Goal: Communication & Community: Answer question/provide support

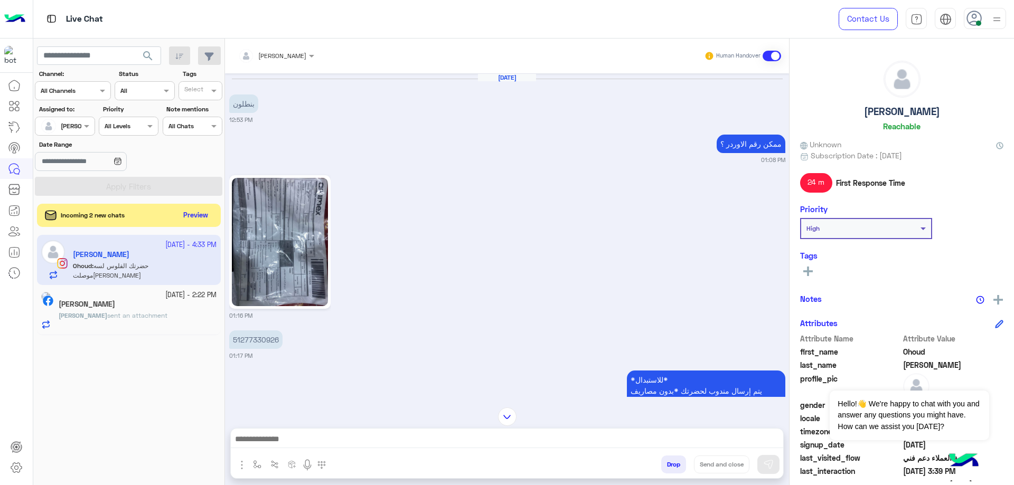
scroll to position [1344, 0]
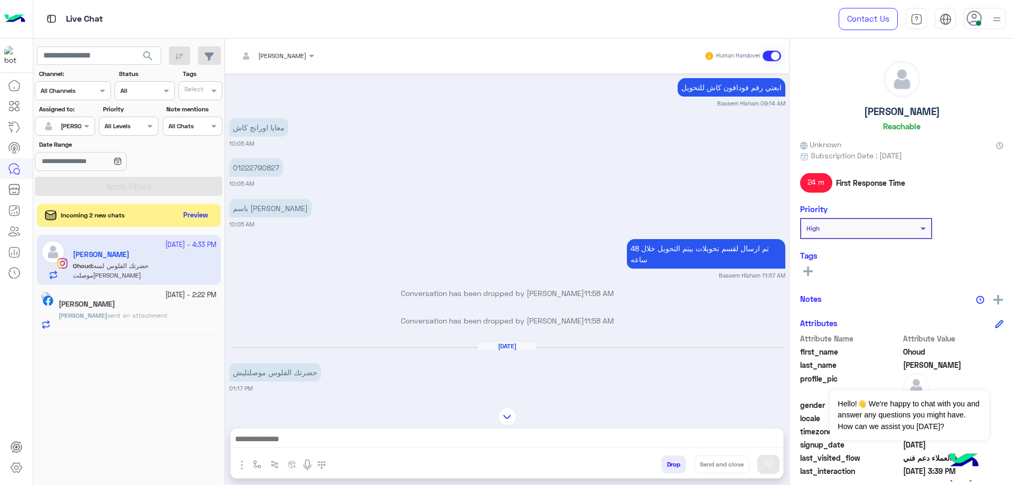
click at [253, 171] on p "01222790827" at bounding box center [256, 167] width 54 height 18
copy p "01222790827"
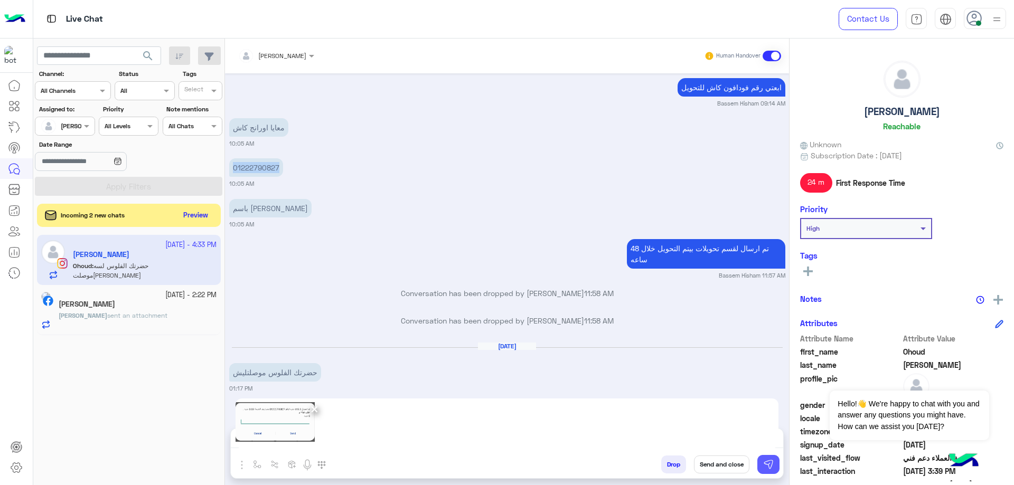
drag, startPoint x: 763, startPoint y: 467, endPoint x: 425, endPoint y: 430, distance: 340.4
click at [763, 466] on img at bounding box center [768, 464] width 11 height 11
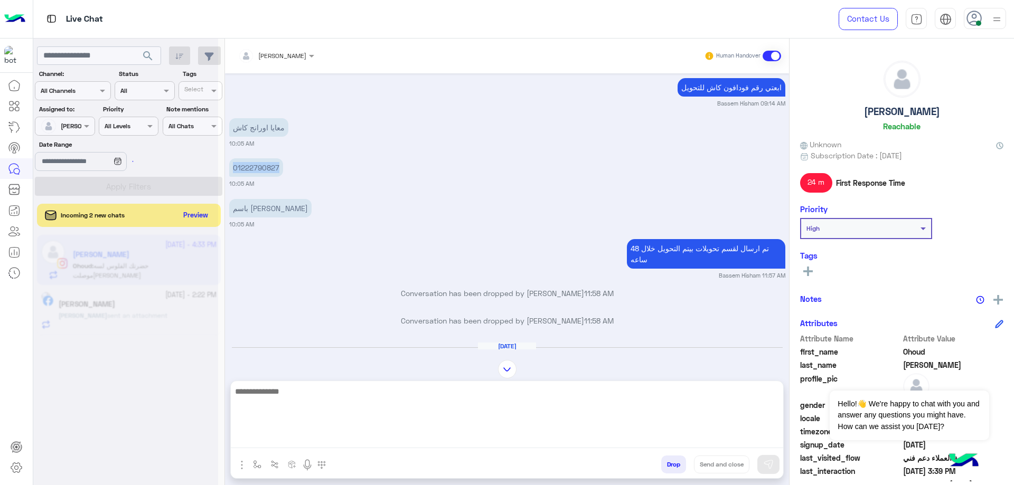
click at [367, 437] on textarea at bounding box center [507, 416] width 552 height 63
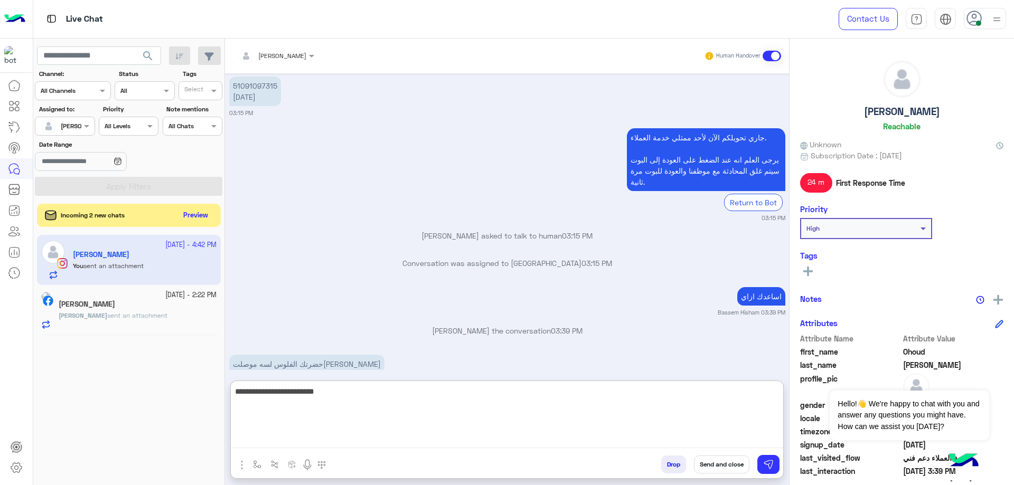
scroll to position [3180, 0]
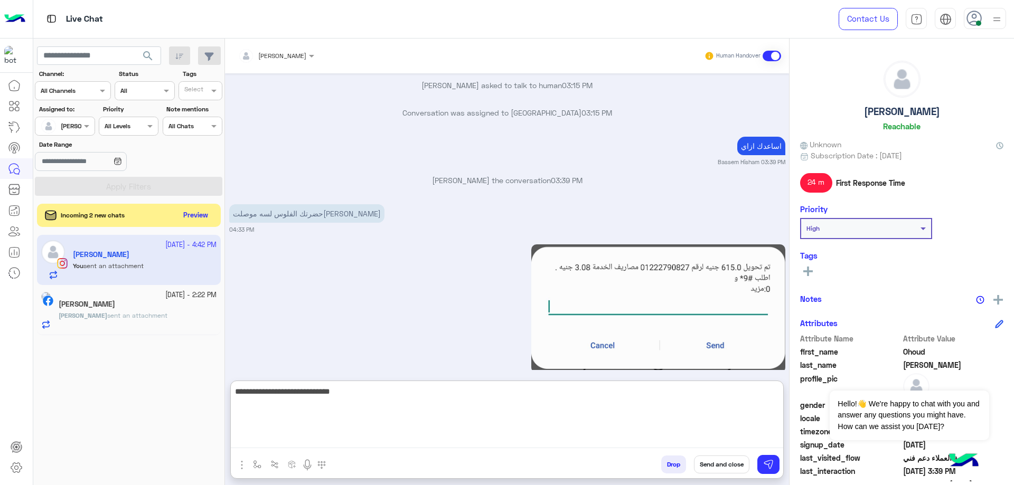
type textarea "**********"
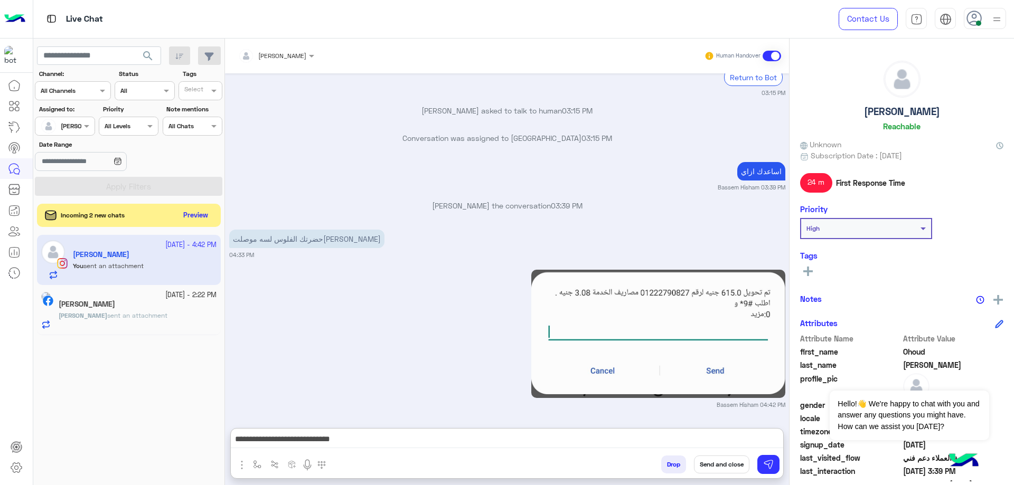
click at [906, 114] on h5 "[PERSON_NAME]" at bounding box center [902, 112] width 76 height 12
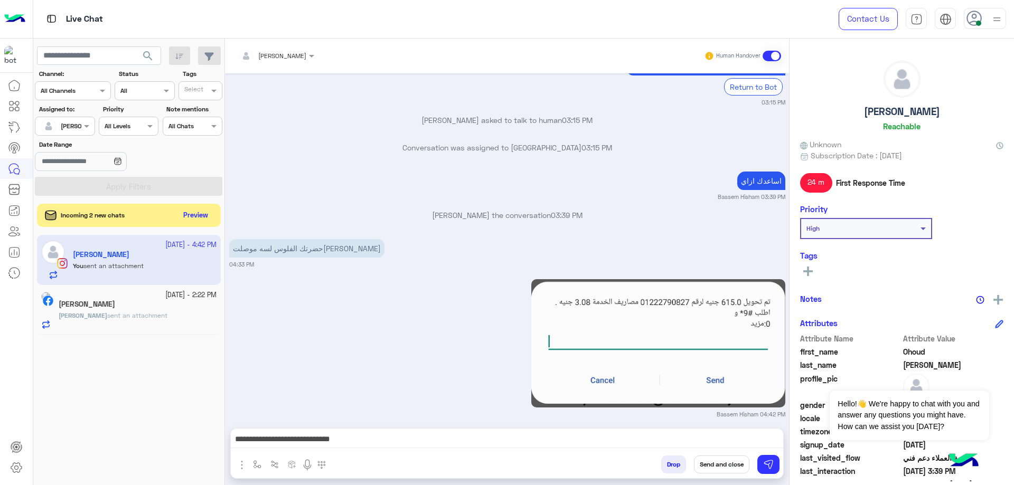
click at [906, 115] on h5 "[PERSON_NAME]" at bounding box center [902, 112] width 76 height 12
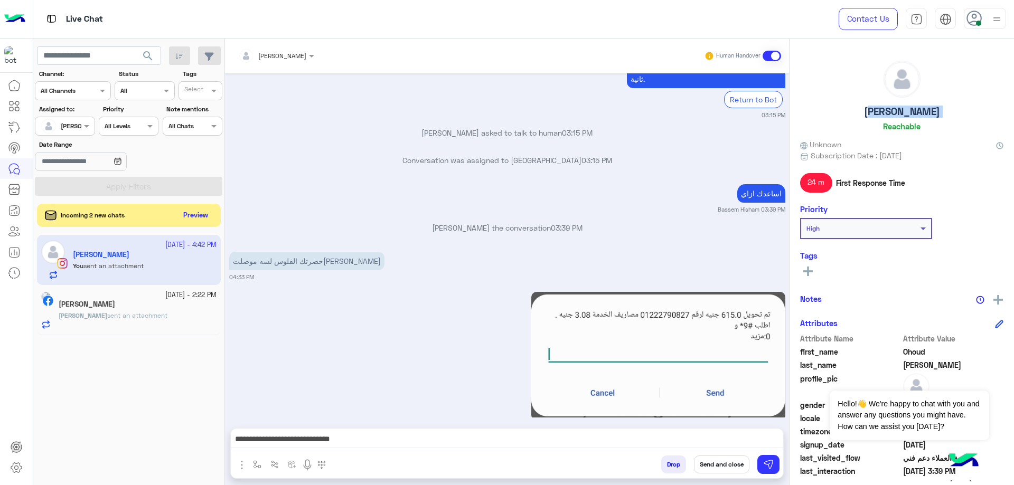
click at [906, 115] on h5 "[PERSON_NAME]" at bounding box center [902, 112] width 76 height 12
copy h5 "[PERSON_NAME]"
click at [729, 459] on button "Send and close" at bounding box center [721, 465] width 55 height 18
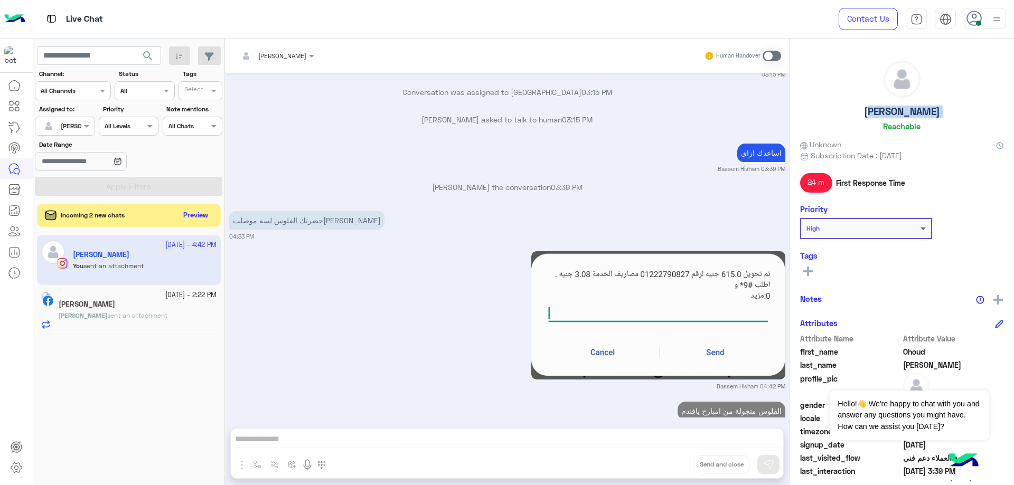
scroll to position [3200, 0]
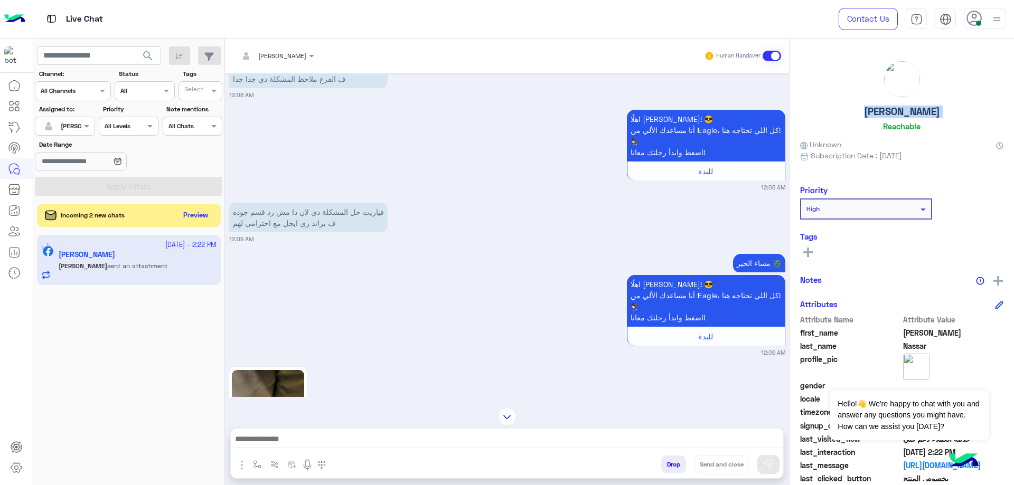
scroll to position [1045, 0]
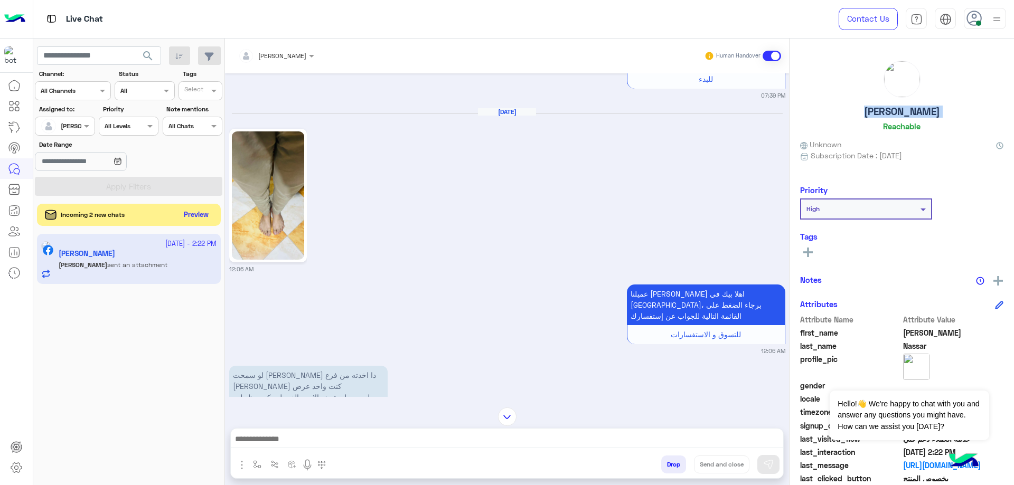
click at [186, 213] on button "Preview" at bounding box center [196, 215] width 33 height 14
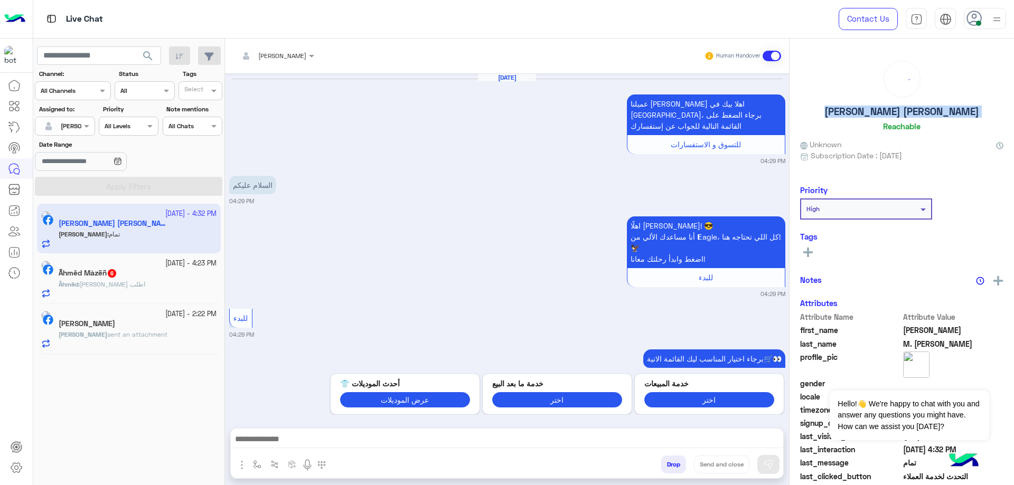
scroll to position [1200, 0]
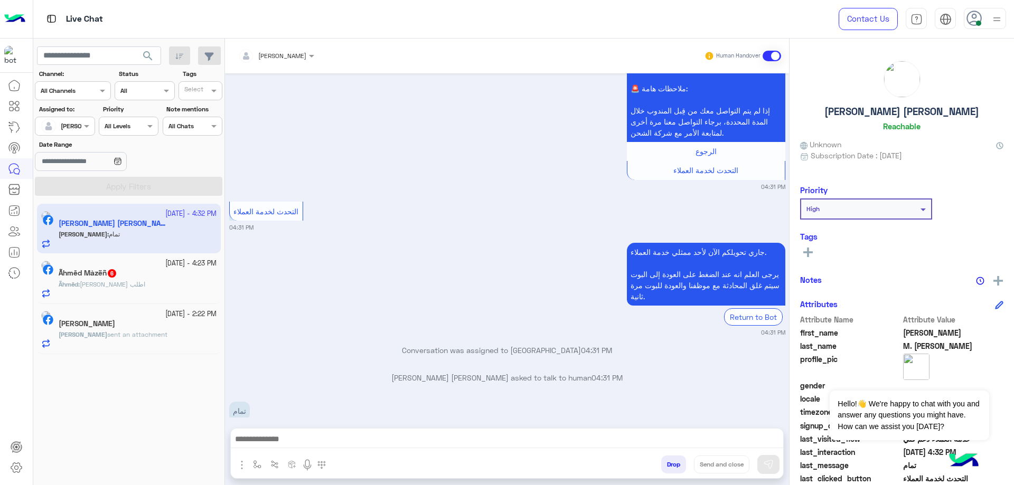
click at [163, 290] on div "Ãhmēd : عاوز اطلب" at bounding box center [138, 289] width 158 height 18
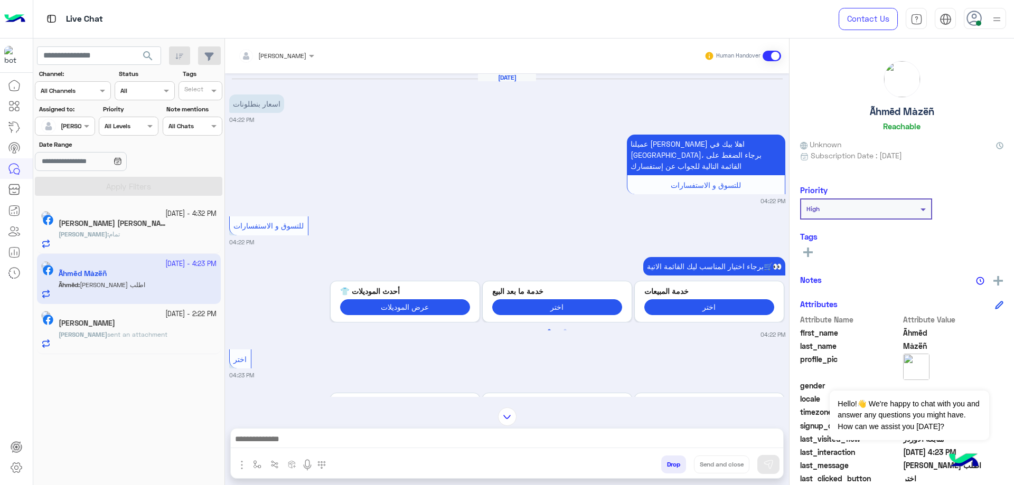
click at [881, 109] on h5 "Ãhmēd Màzëñ" at bounding box center [902, 112] width 64 height 12
copy h5 "Ãhmēd Màzëñ"
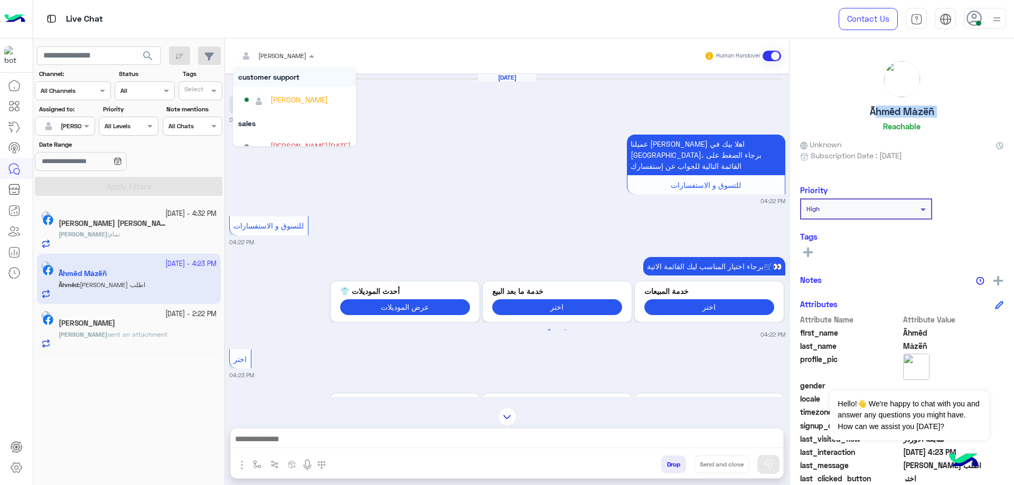
click at [303, 59] on span "[PERSON_NAME]" at bounding box center [282, 56] width 48 height 8
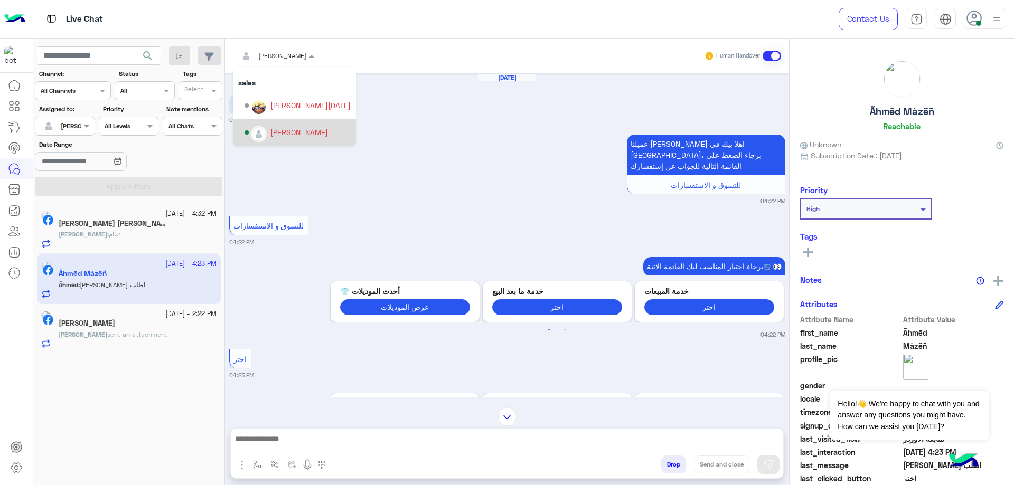
click at [295, 130] on div "[PERSON_NAME]" at bounding box center [299, 132] width 58 height 11
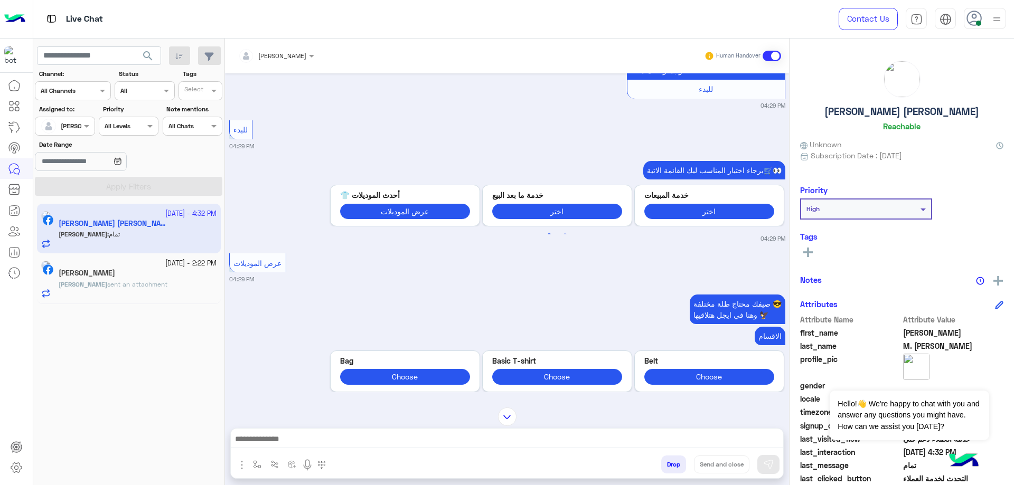
scroll to position [39, 0]
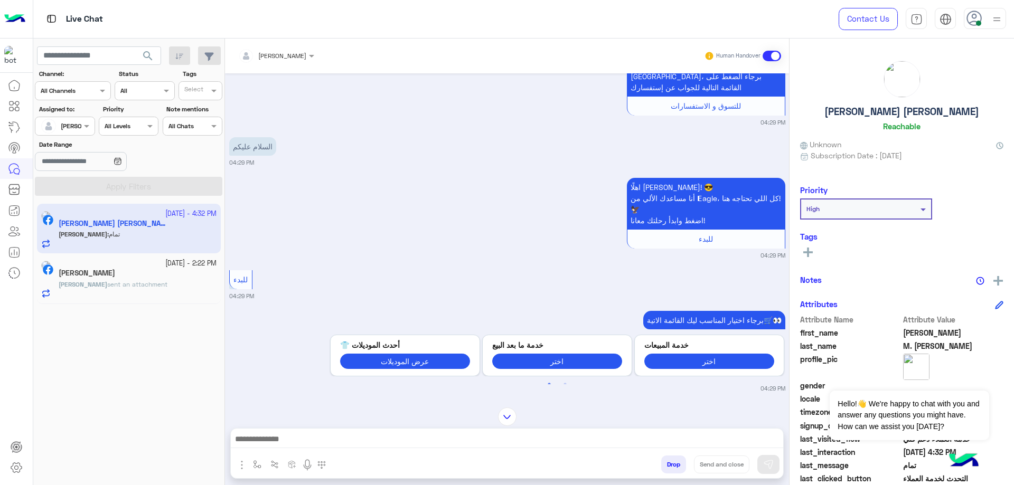
click at [353, 431] on div at bounding box center [507, 442] width 552 height 26
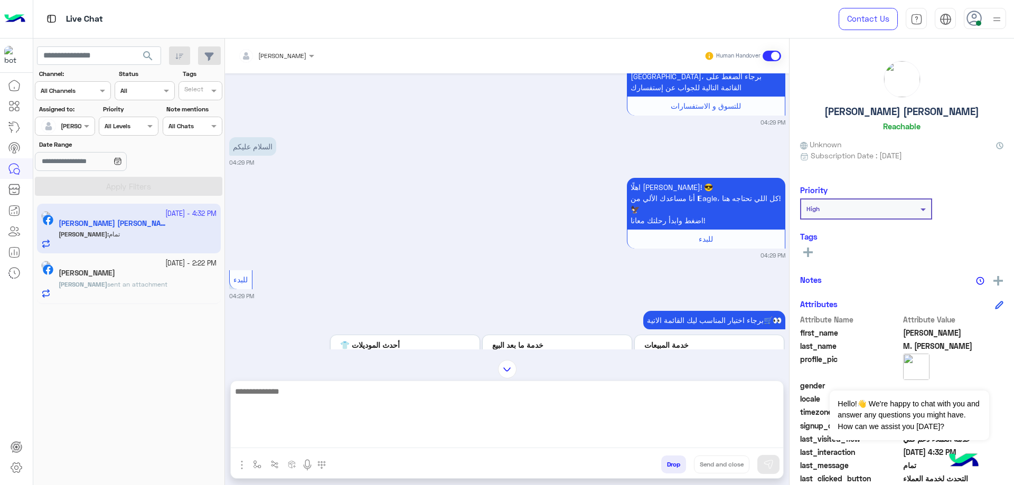
click at [358, 437] on textarea at bounding box center [507, 416] width 552 height 63
type textarea "**********"
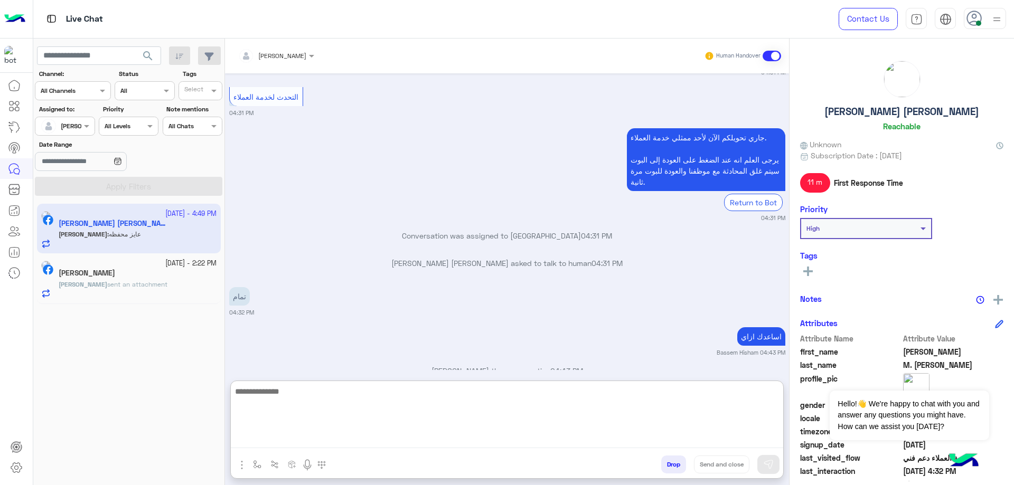
scroll to position [1355, 0]
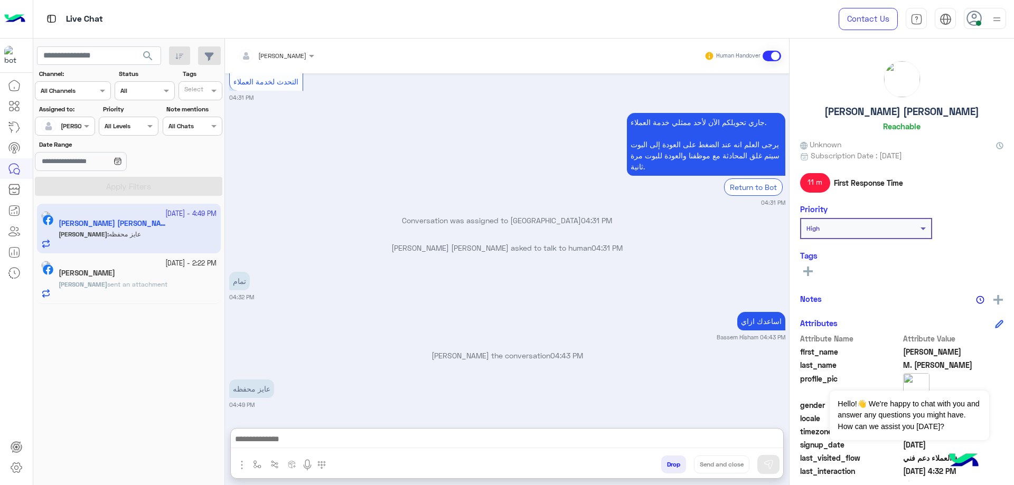
click at [939, 115] on h5 "[PERSON_NAME] [PERSON_NAME]" at bounding box center [901, 112] width 155 height 12
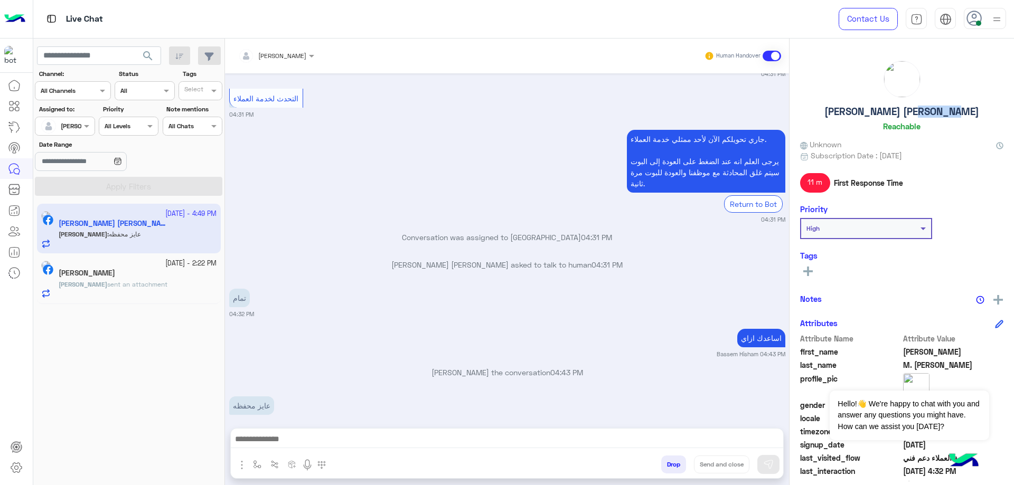
click at [939, 115] on h5 "[PERSON_NAME] [PERSON_NAME]" at bounding box center [901, 112] width 155 height 12
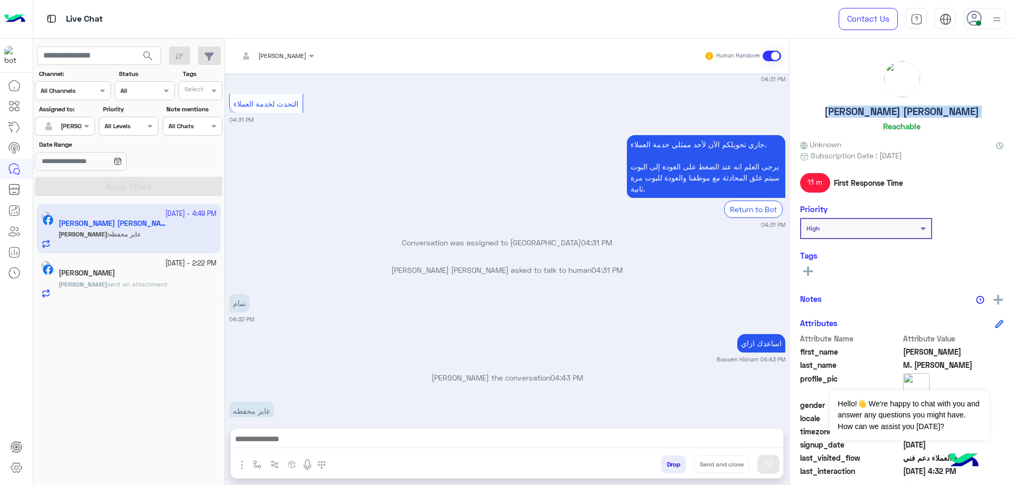
click at [939, 115] on h5 "[PERSON_NAME] [PERSON_NAME]" at bounding box center [901, 112] width 155 height 12
copy h5 "[PERSON_NAME] [PERSON_NAME]"
click at [266, 59] on span "[PERSON_NAME]" at bounding box center [282, 56] width 48 height 8
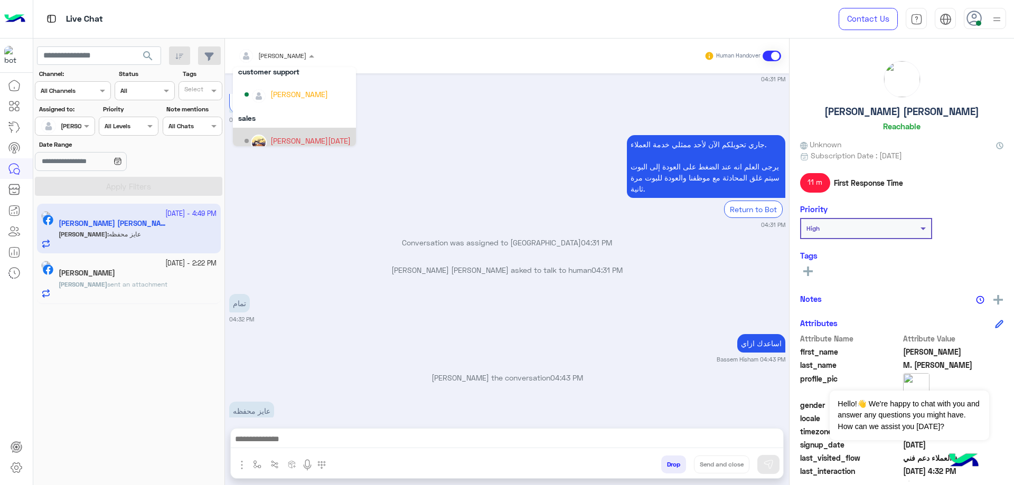
scroll to position [68, 0]
drag, startPoint x: 301, startPoint y: 135, endPoint x: 348, endPoint y: 12, distance: 131.5
click at [302, 135] on div "[PERSON_NAME]" at bounding box center [299, 132] width 58 height 11
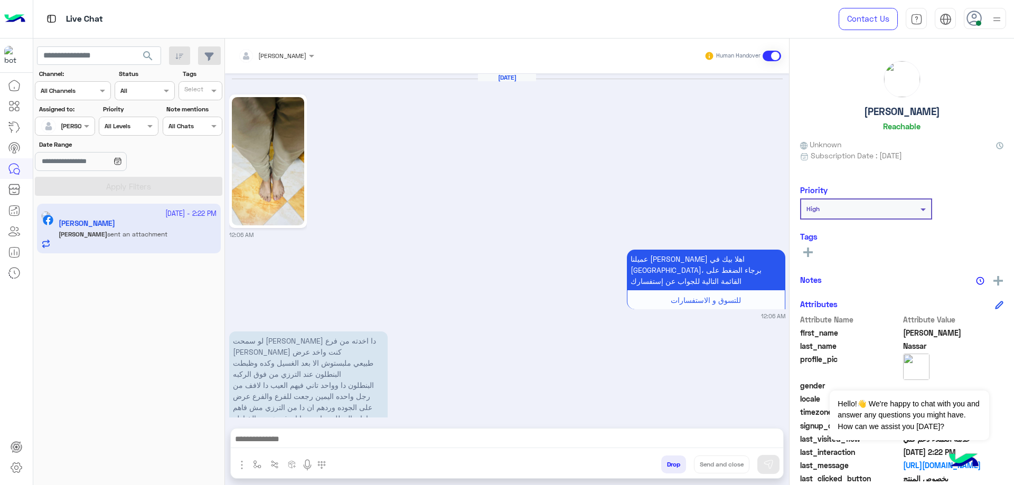
scroll to position [1429, 0]
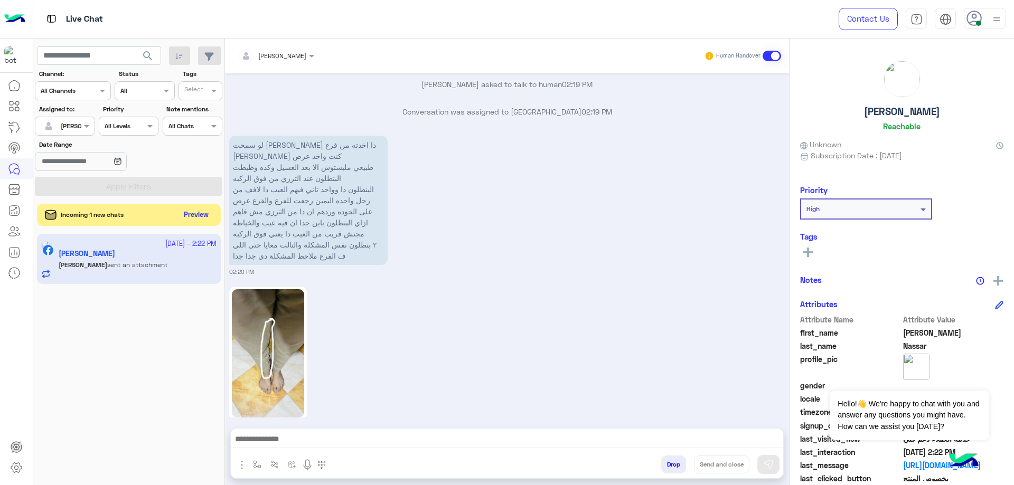
click at [197, 222] on button "Preview" at bounding box center [196, 215] width 33 height 14
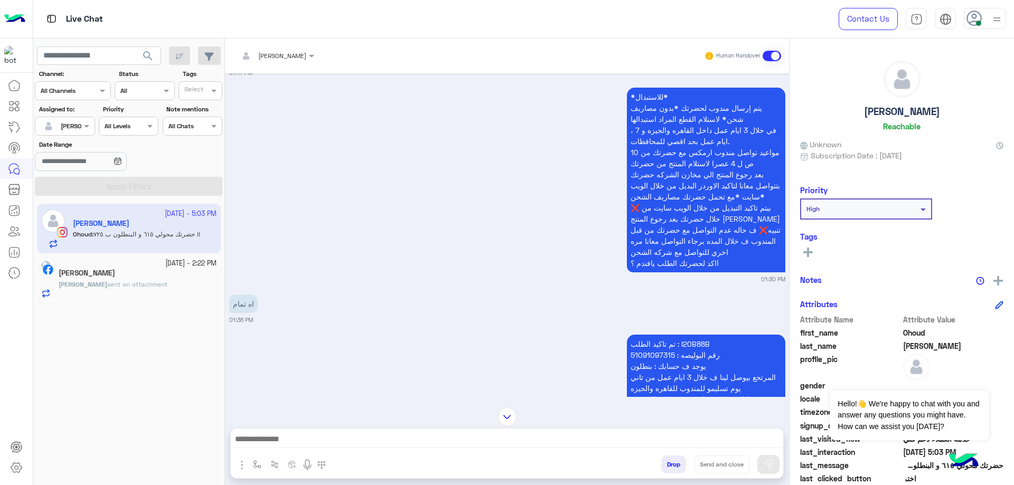
scroll to position [393, 0]
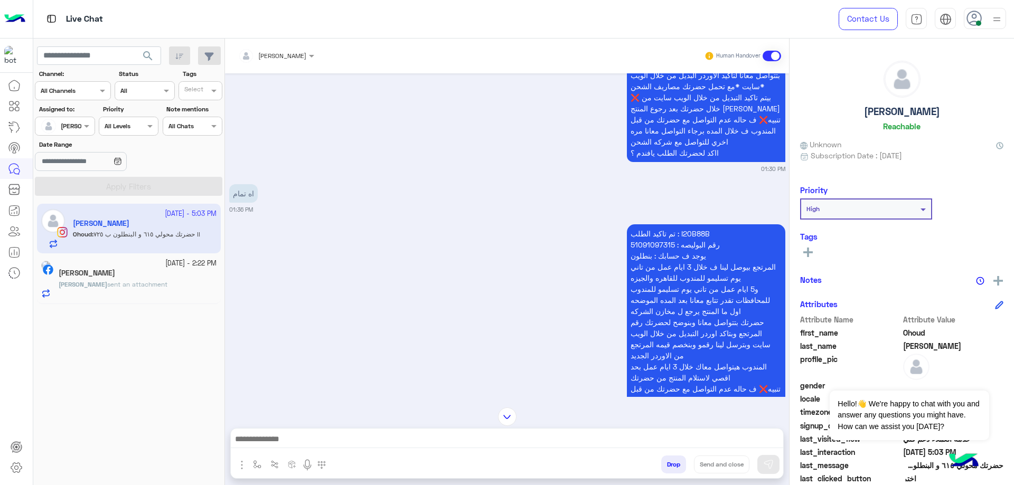
click at [694, 235] on p "تم تاكيد الطلب : I20B88B رقم البوليصه : 51091097315 يوجد ف حسابك : بنطلون المرت…" at bounding box center [706, 322] width 158 height 196
copy p "I20B88B"
click at [301, 430] on div at bounding box center [507, 442] width 552 height 26
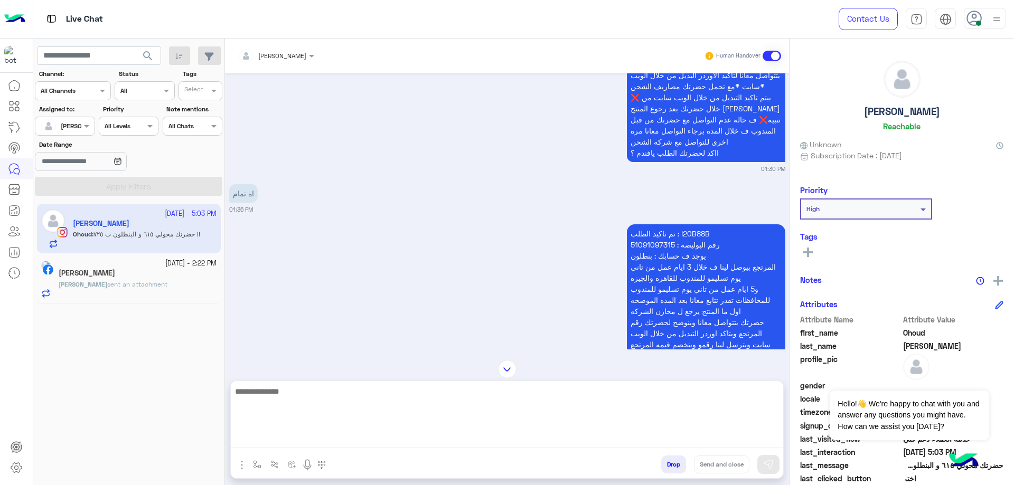
click at [302, 436] on textarea at bounding box center [507, 416] width 552 height 63
type textarea "**********"
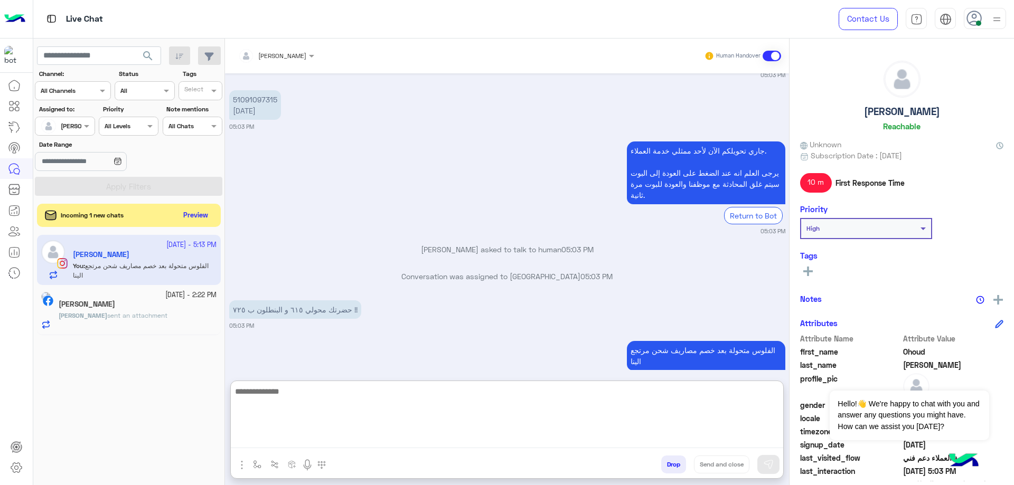
scroll to position [4235, 0]
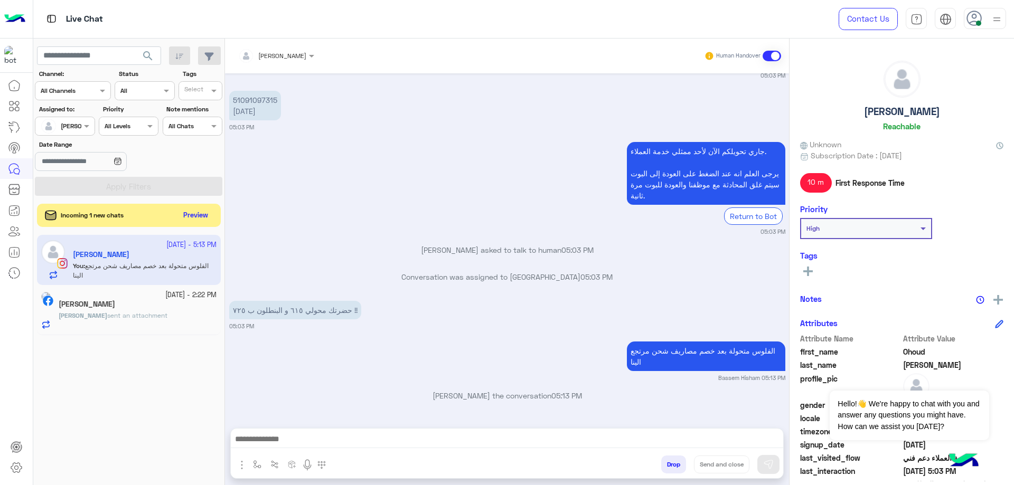
click at [185, 223] on div "Incoming 1 new chats Preview" at bounding box center [129, 215] width 184 height 23
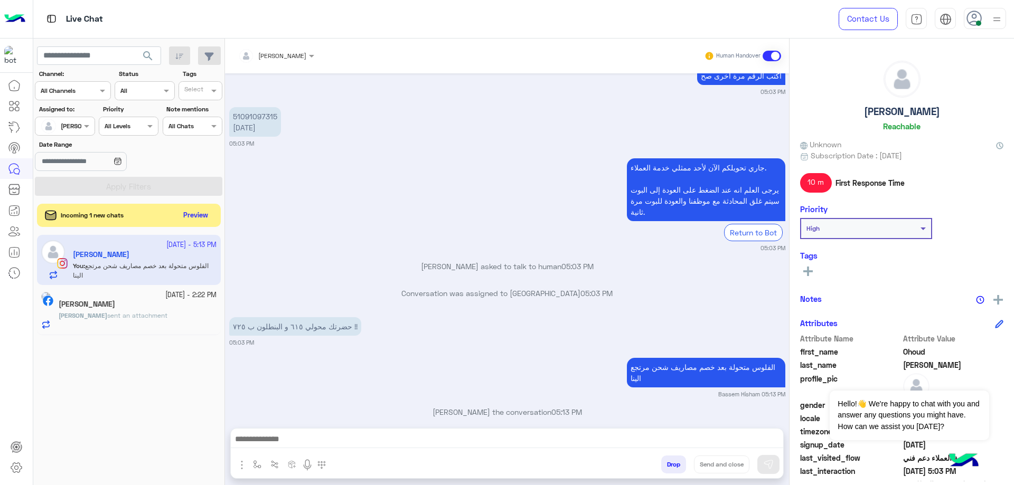
scroll to position [4188, 0]
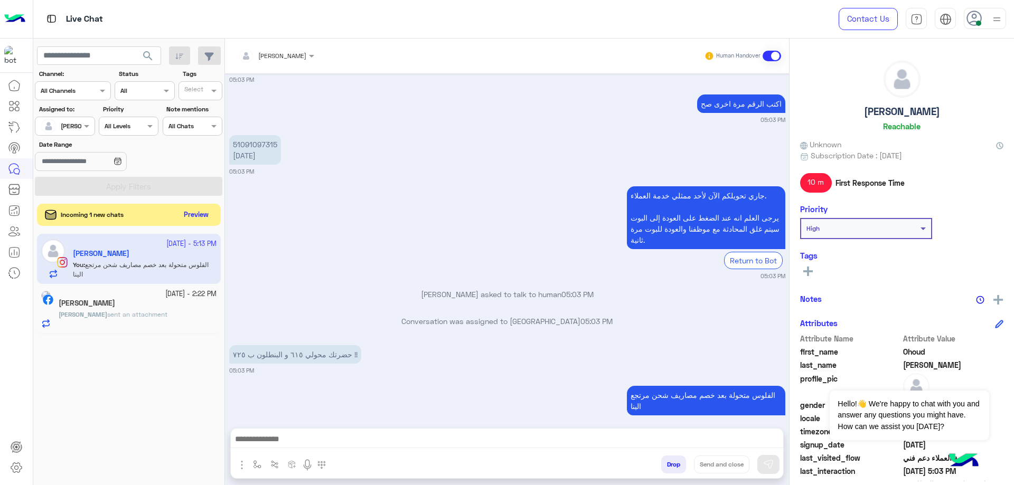
click at [186, 222] on div "Incoming 1 new chats Preview" at bounding box center [129, 215] width 184 height 22
click at [216, 213] on div "Incoming 1 new chats Preview" at bounding box center [129, 215] width 184 height 23
click at [203, 216] on button "Preview" at bounding box center [196, 215] width 33 height 14
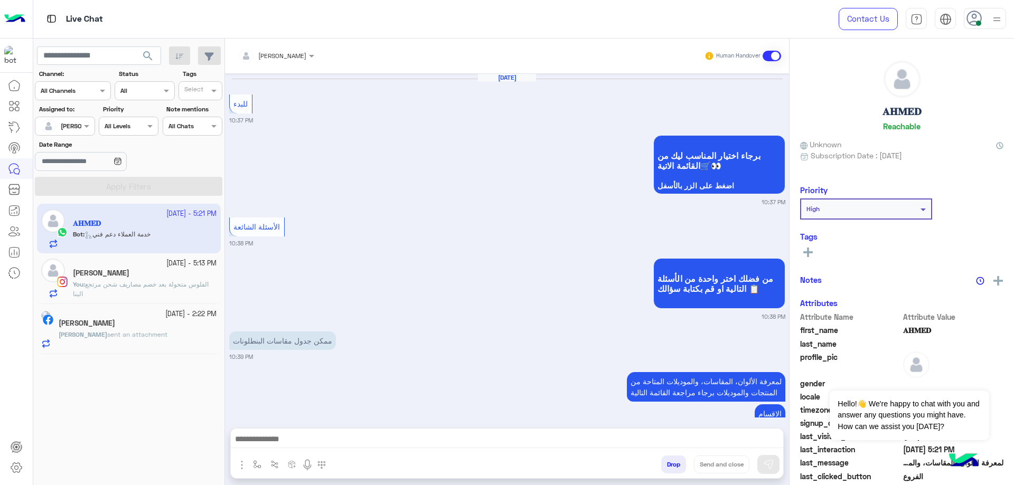
scroll to position [1354, 0]
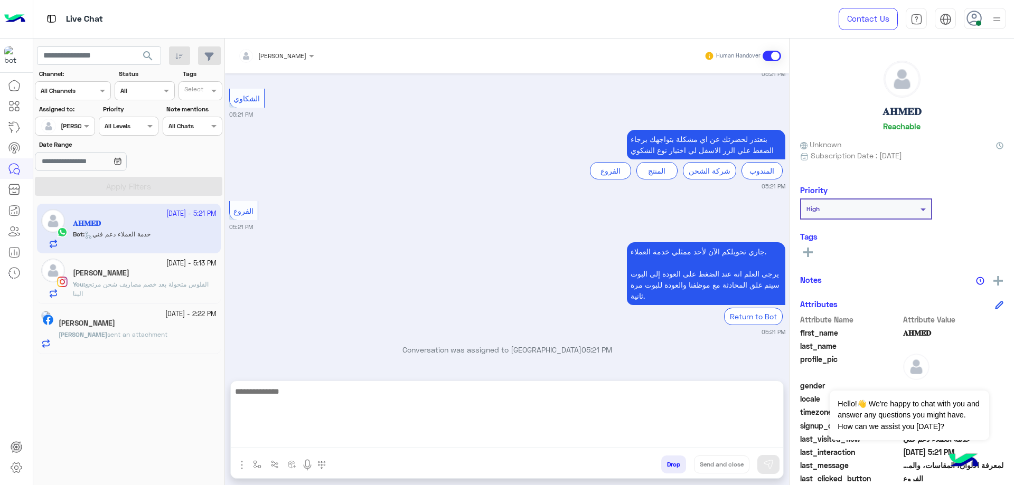
click at [362, 437] on textarea at bounding box center [507, 416] width 552 height 63
type textarea "*"
type textarea "**********"
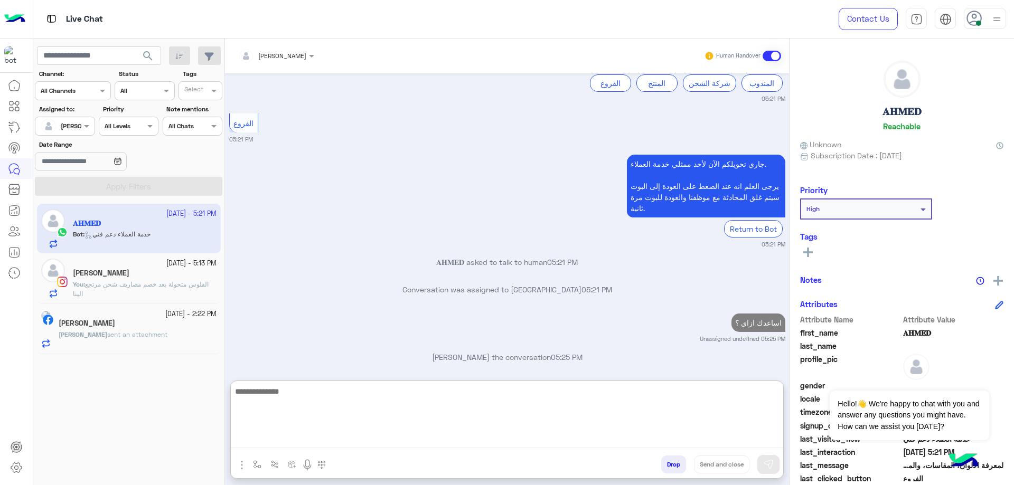
scroll to position [1468, 0]
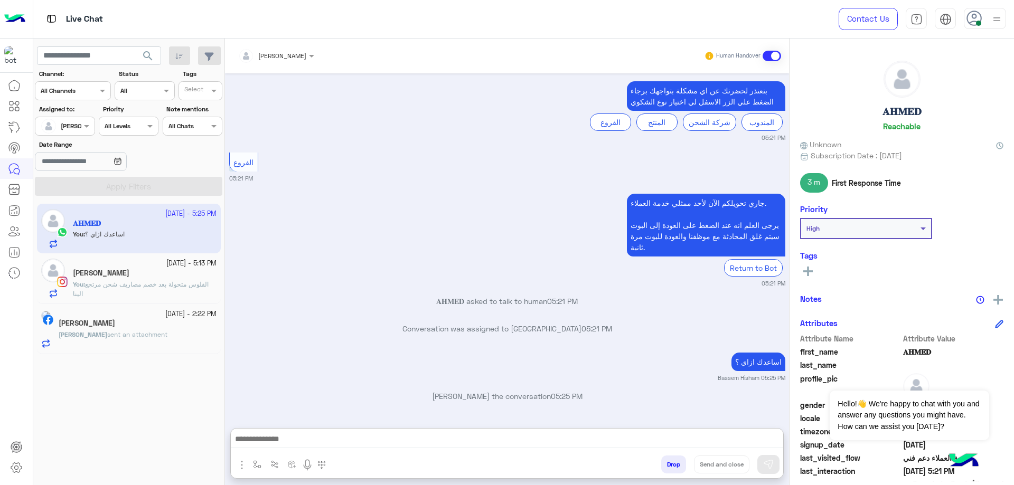
click at [100, 291] on p "You : الفلوس متحولة بعد خصم مصاريف شحن مرتجع الينا" at bounding box center [145, 289] width 144 height 19
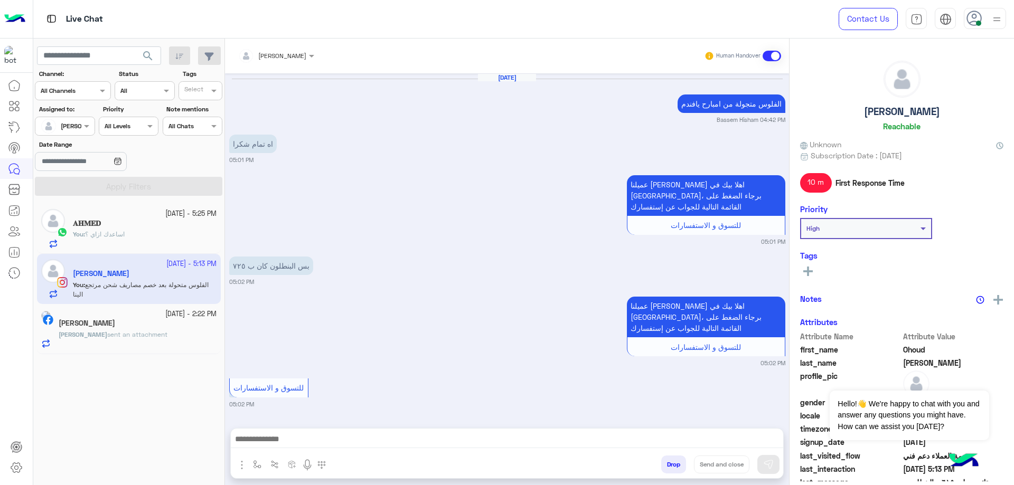
scroll to position [702, 0]
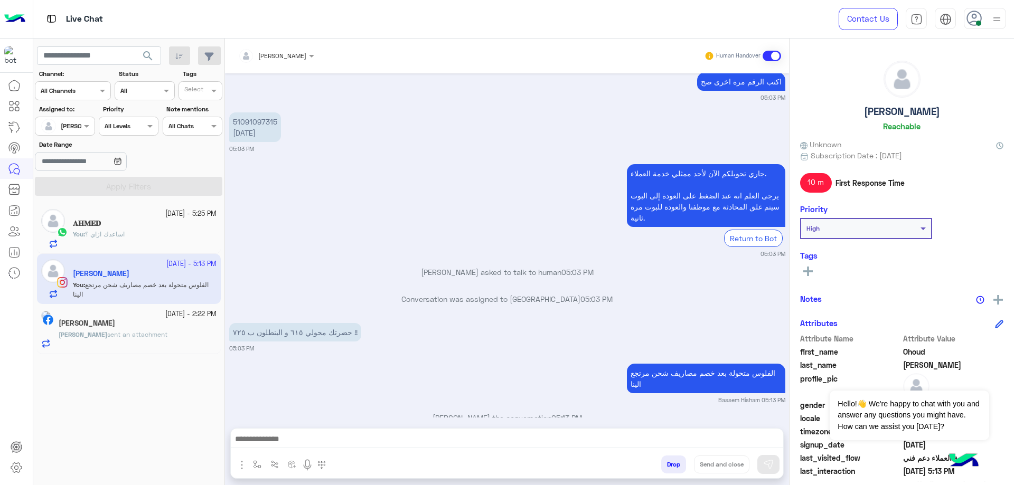
click at [168, 229] on div "𝐀𝐇𝐌𝐄𝐃" at bounding box center [145, 224] width 144 height 11
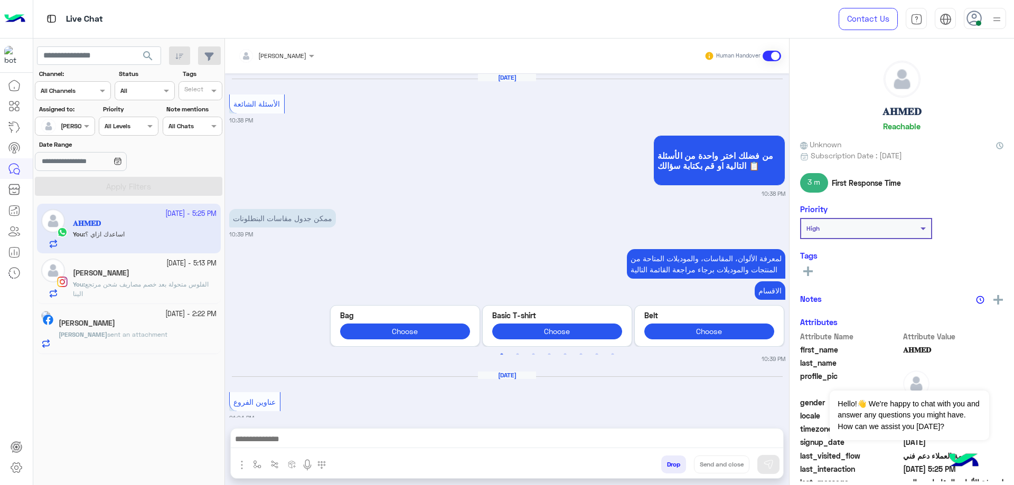
scroll to position [1298, 0]
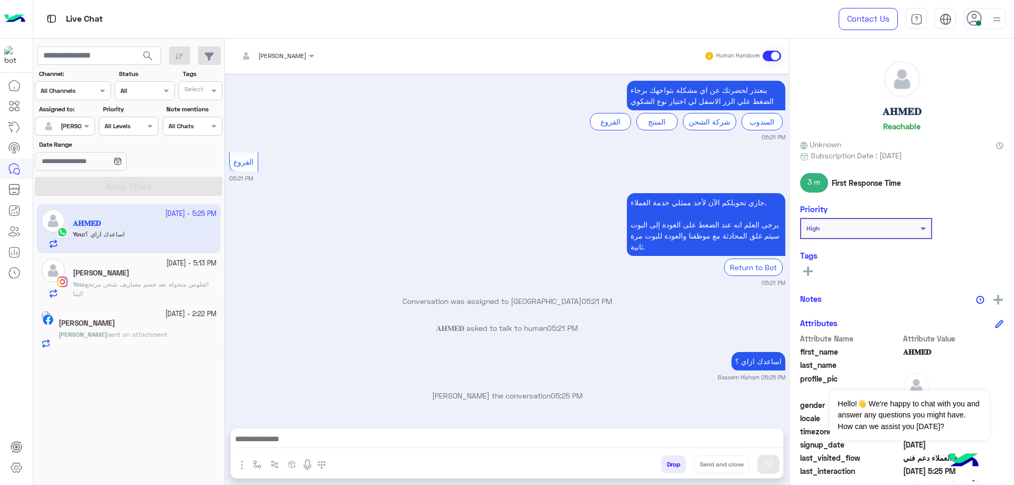
click at [195, 280] on span "الفلوس متحولة بعد خصم مصاريف شحن مرتجع الينا" at bounding box center [141, 288] width 136 height 17
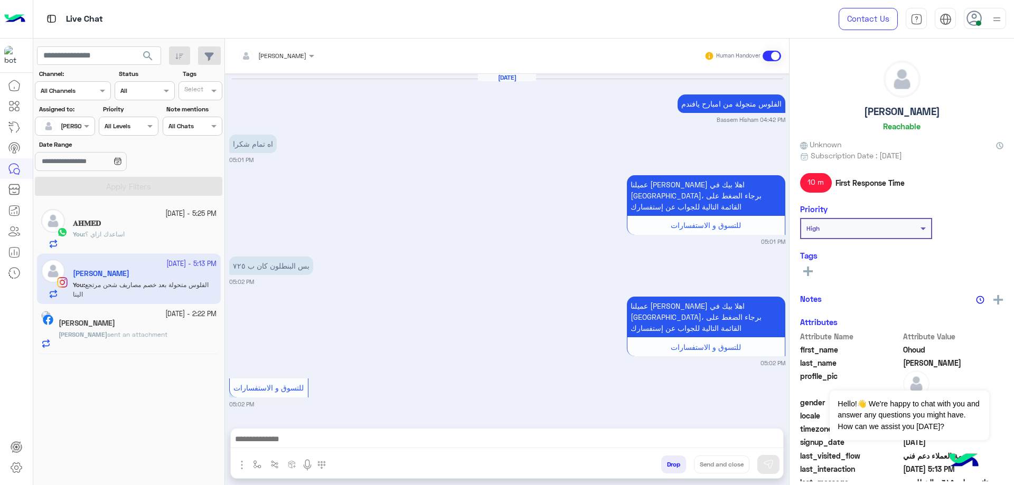
scroll to position [702, 0]
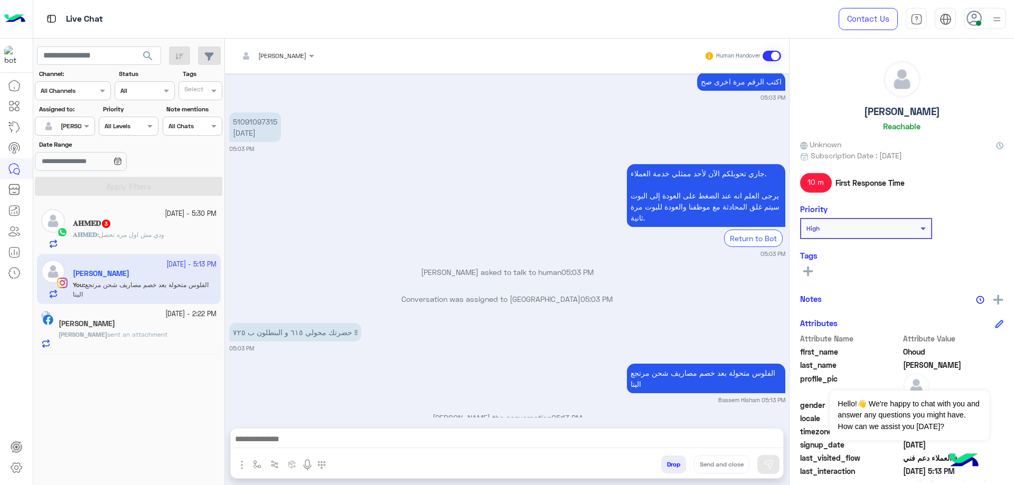
click at [171, 233] on div "𝐀𝐇𝐌𝐄𝐃 : ودي مش اول مره تحصل" at bounding box center [145, 239] width 144 height 18
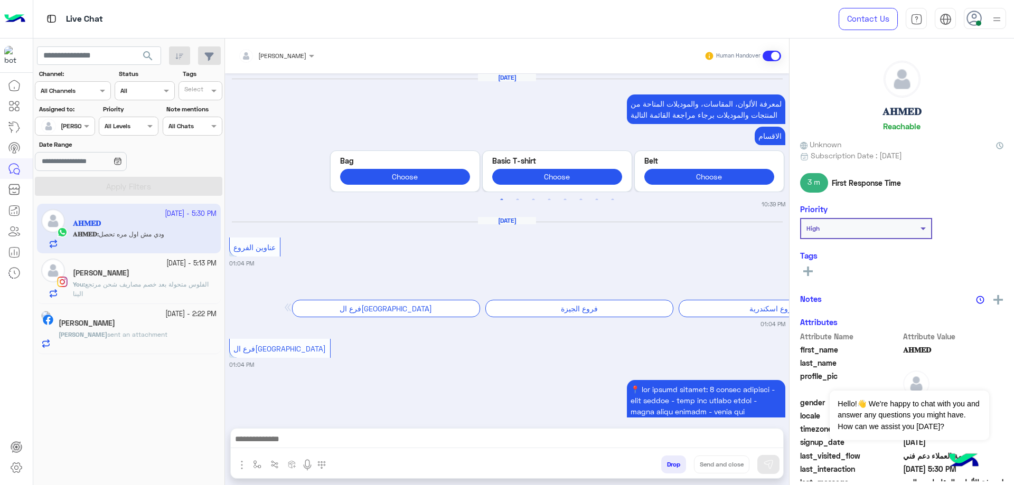
scroll to position [1276, 0]
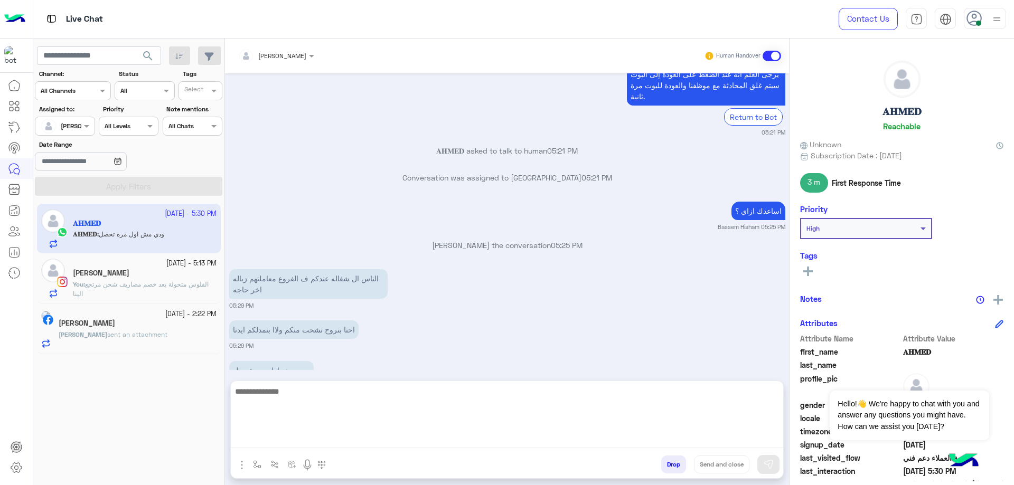
click at [313, 438] on textarea at bounding box center [507, 416] width 552 height 63
paste textarea "**********"
type textarea "**********"
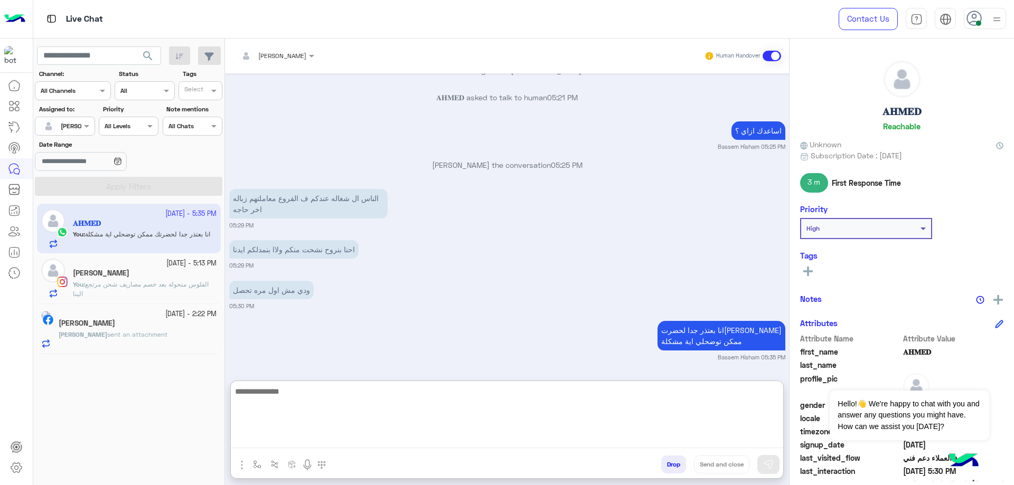
scroll to position [1374, 0]
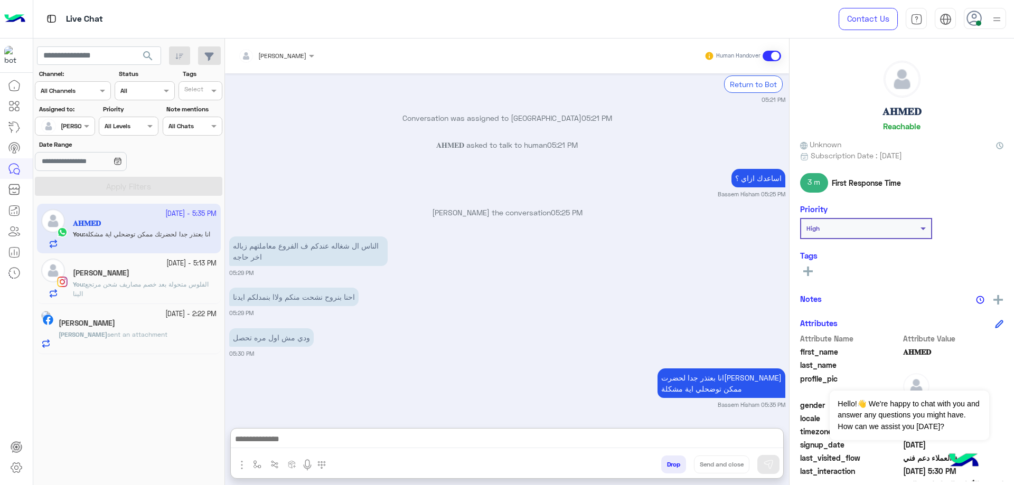
click at [676, 468] on button "Drop" at bounding box center [673, 465] width 25 height 18
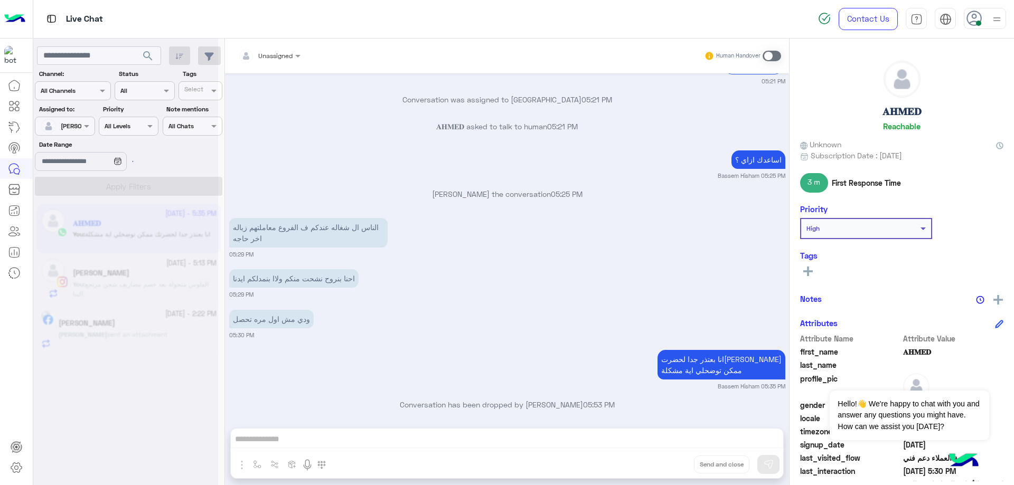
scroll to position [1354, 0]
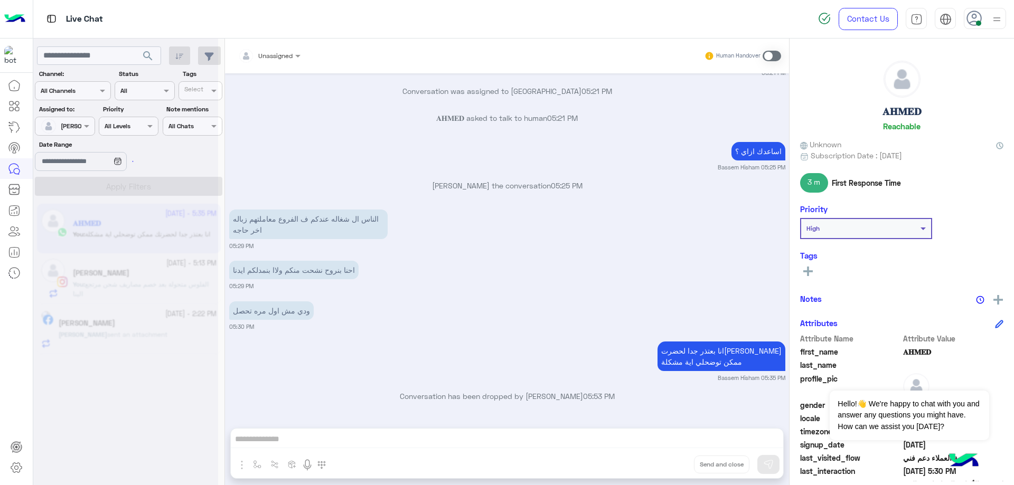
click at [685, 461] on div "Unassigned Human Handover [DATE] لمعرفة الألوان، المقاسات، والموديلات المتاحة م…" at bounding box center [507, 264] width 564 height 451
click at [685, 462] on div "Unassigned Human Handover [DATE] لمعرفة الألوان، المقاسات، والموديلات المتاحة م…" at bounding box center [507, 264] width 564 height 451
click at [683, 463] on div "Unassigned Human Handover [DATE] لمعرفة الألوان، المقاسات، والموديلات المتاحة م…" at bounding box center [507, 264] width 564 height 451
click at [683, 464] on div "Unassigned Human Handover [DATE] لمعرفة الألوان، المقاسات، والموديلات المتاحة م…" at bounding box center [507, 264] width 564 height 451
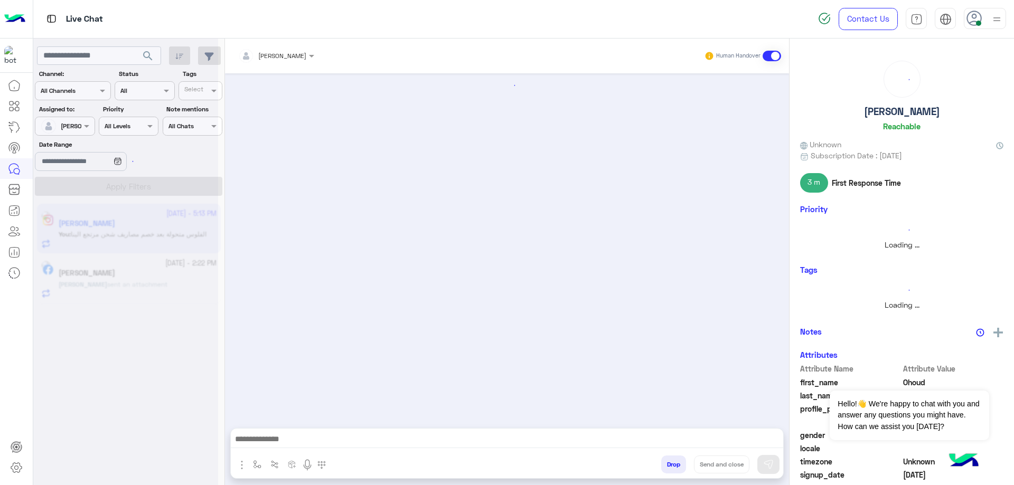
click at [682, 465] on button "Drop" at bounding box center [673, 465] width 25 height 18
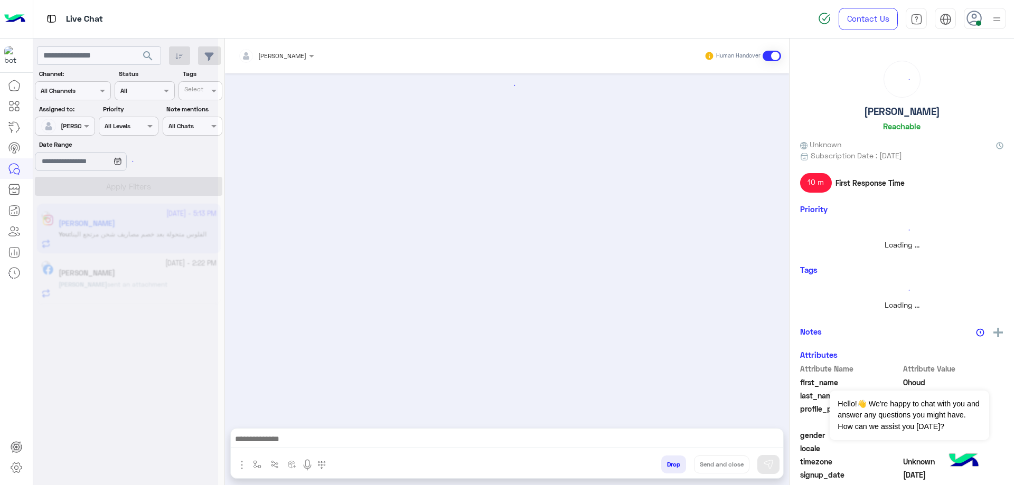
click at [680, 467] on button "Drop" at bounding box center [673, 465] width 25 height 18
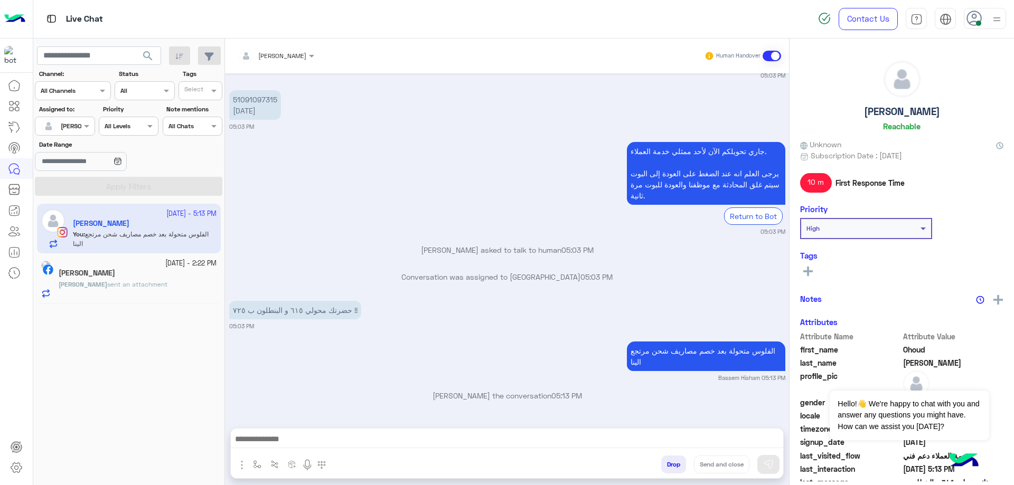
click at [680, 467] on div "Bassem Hisham Human Handover [DATE] الفلوس متجولة من امبارح [PERSON_NAME] Hisha…" at bounding box center [507, 264] width 564 height 451
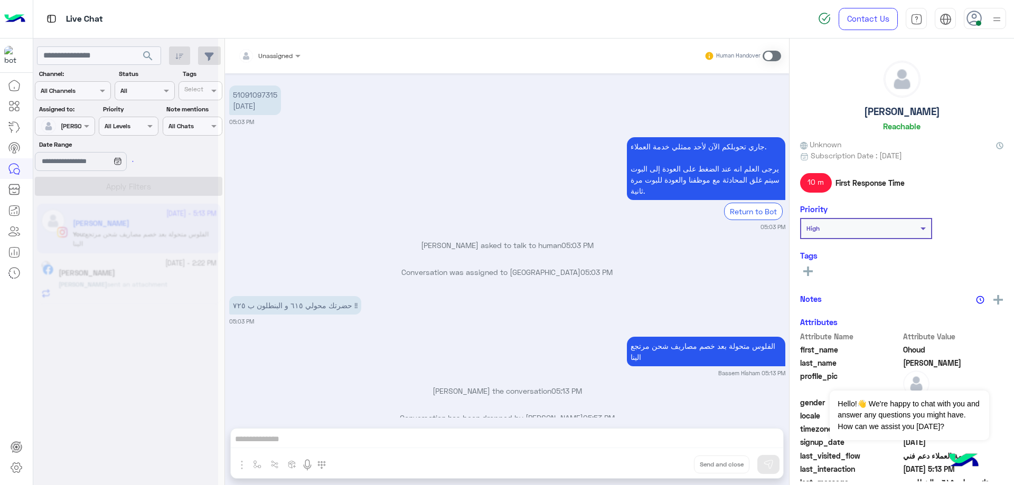
click at [680, 467] on div "Unassigned Human Handover [DATE] الفلوس متجولة من امبارح يافندم Bassem Hisham 0…" at bounding box center [507, 264] width 564 height 451
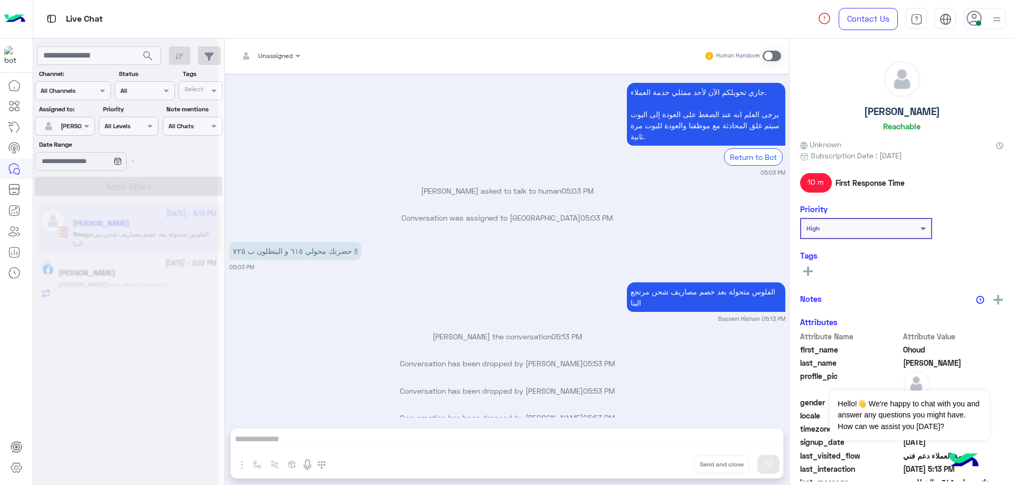
click at [679, 467] on div "Unassigned Human Handover [DATE] الفلوس متجولة من امبارح يافندم Bassem Hisham 0…" at bounding box center [507, 264] width 564 height 451
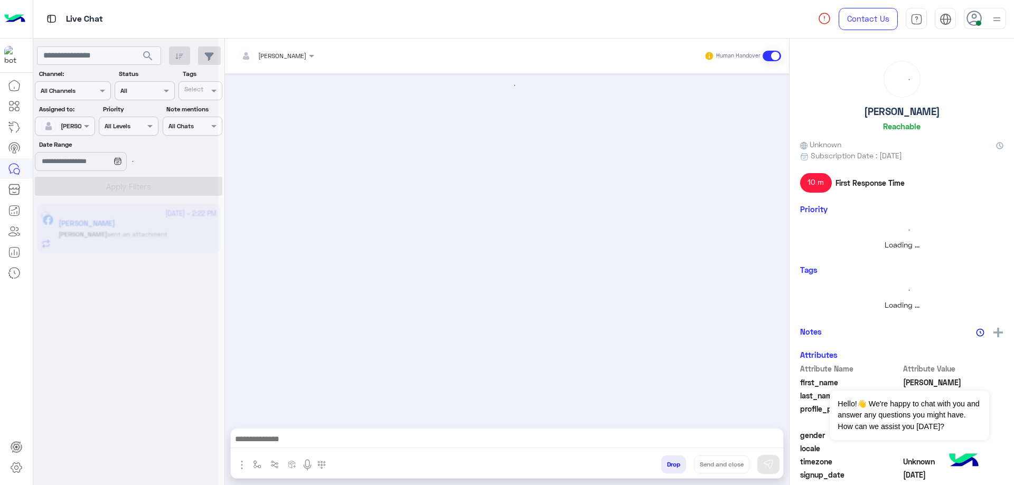
click at [679, 467] on button "Drop" at bounding box center [673, 465] width 25 height 18
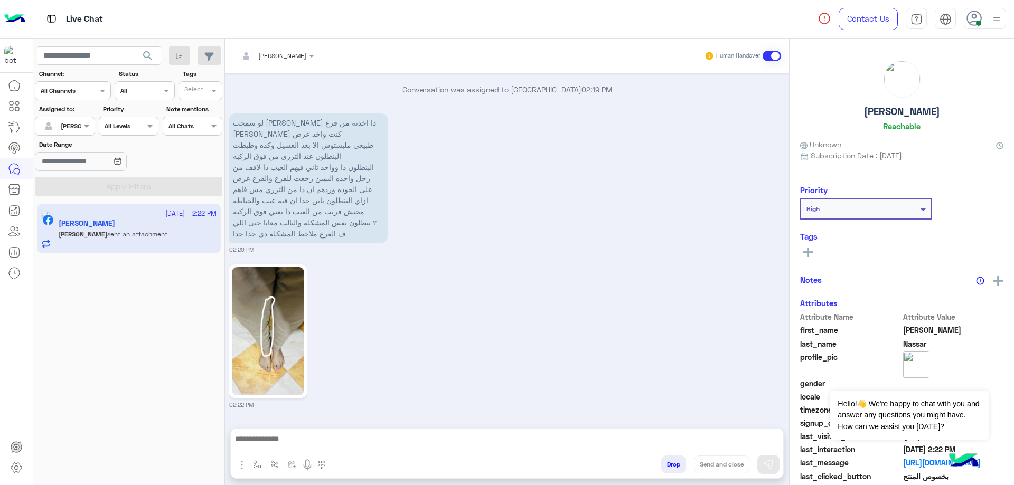
click at [679, 467] on div "Bassem Hisham Human Handover [DATE] 12:06 AM عميلنا [PERSON_NAME] اهلا بيك في […" at bounding box center [507, 264] width 564 height 451
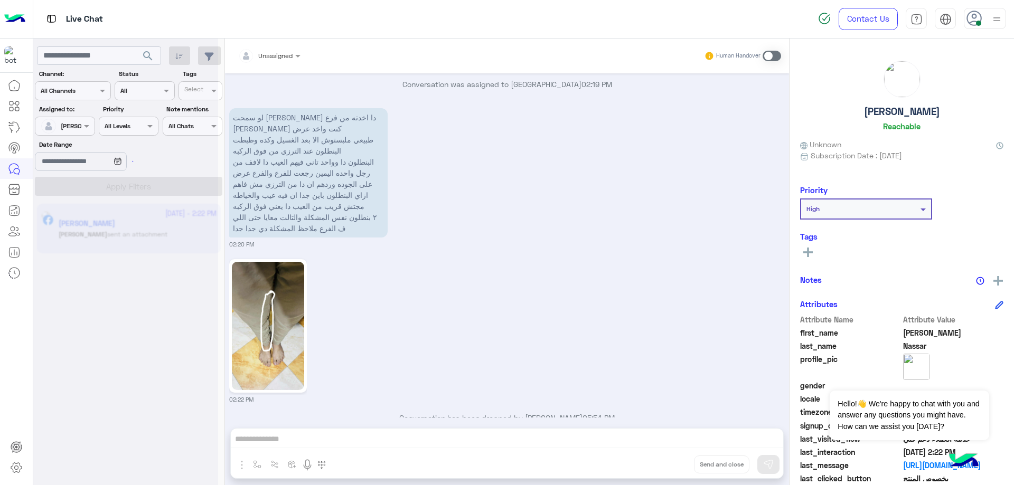
scroll to position [1483, 0]
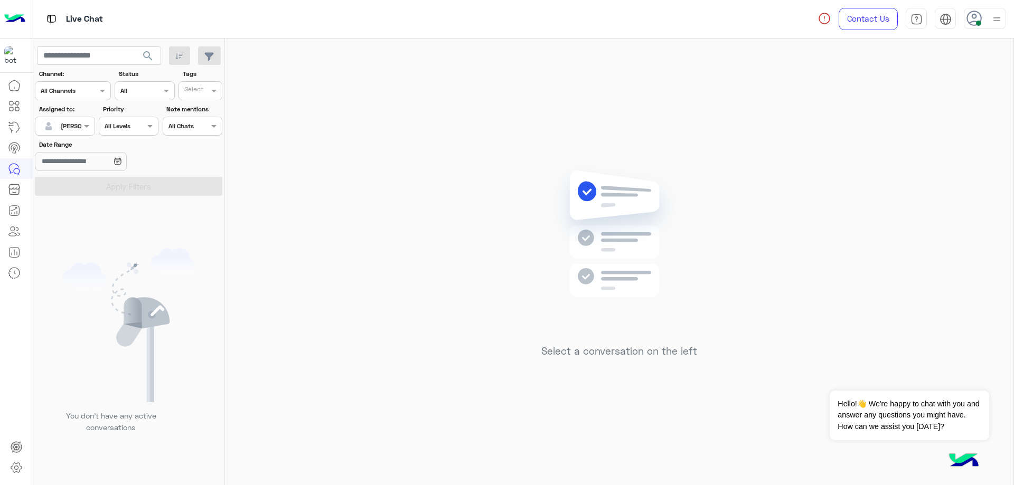
click at [982, 20] on div at bounding box center [984, 18] width 42 height 21
click at [934, 146] on label "Offline" at bounding box center [939, 149] width 115 height 19
click at [908, 226] on div "Sign Out" at bounding box center [939, 234] width 131 height 28
click at [907, 230] on link "Sign Out" at bounding box center [912, 233] width 30 height 9
